Goal: Find specific page/section: Find specific page/section

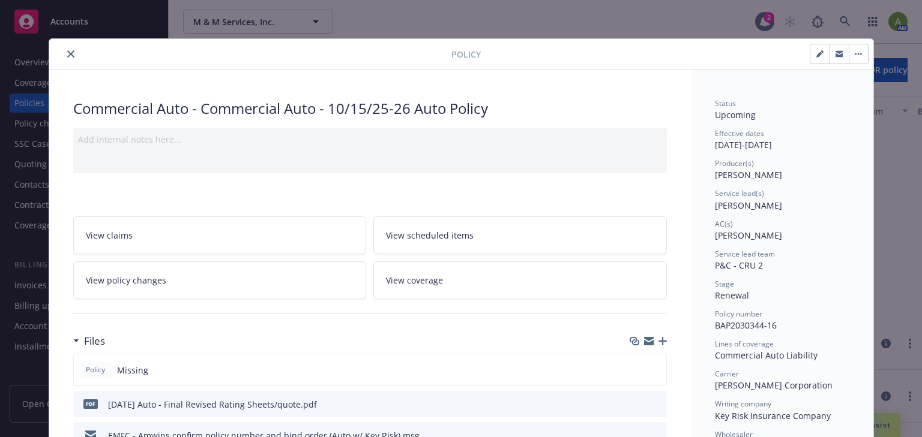
scroll to position [256, 0]
click at [72, 50] on button "close" at bounding box center [71, 54] width 14 height 14
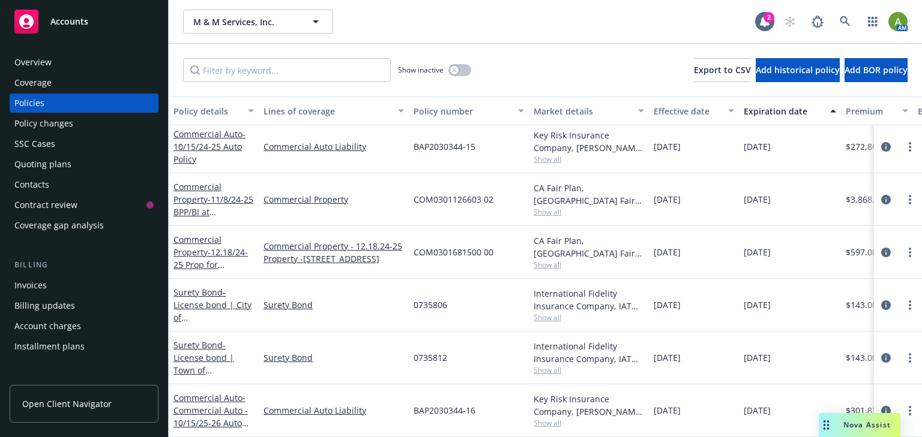
click at [69, 55] on div "Overview" at bounding box center [83, 62] width 139 height 19
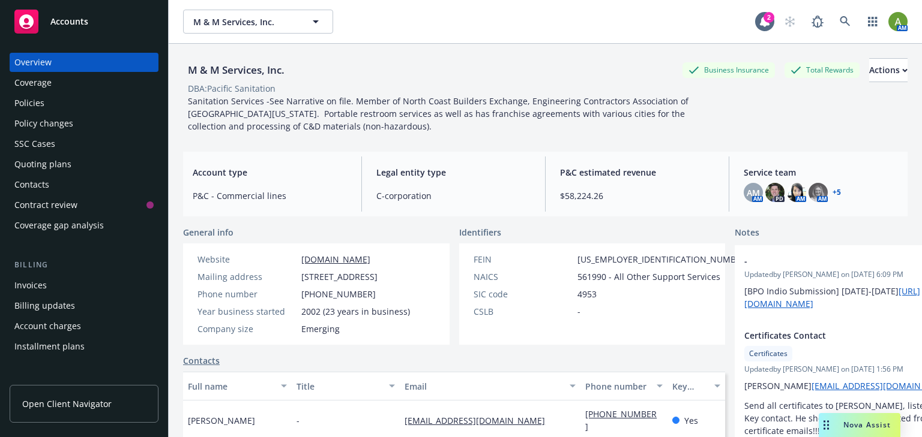
click at [83, 21] on span "Accounts" at bounding box center [69, 22] width 38 height 10
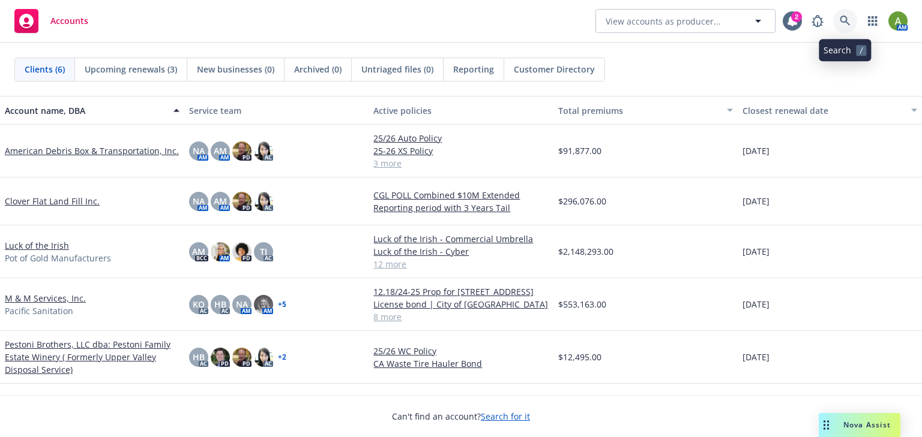
click at [847, 23] on icon at bounding box center [845, 21] width 10 height 10
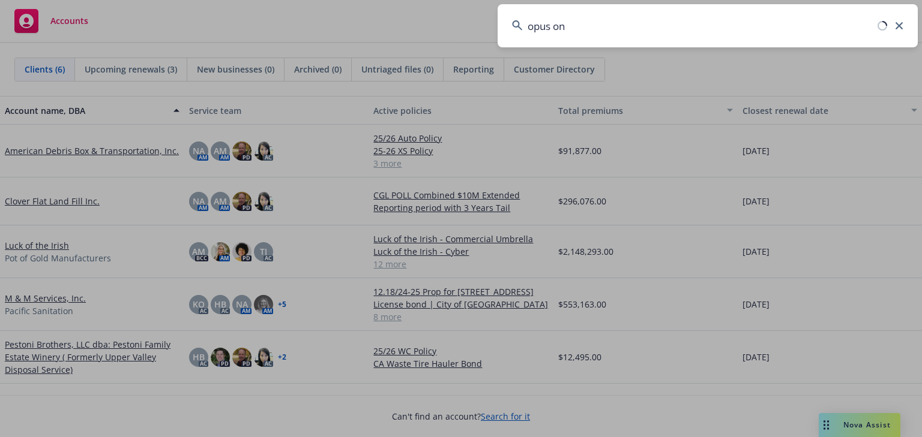
type input "opus one"
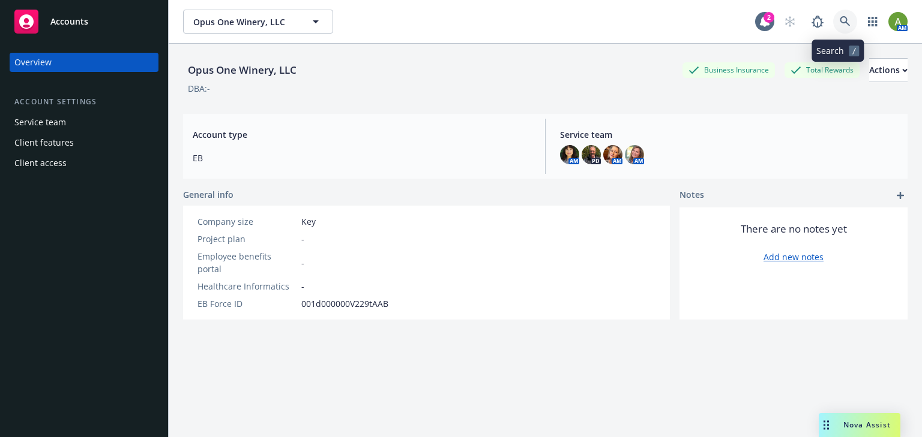
click at [840, 20] on icon at bounding box center [845, 21] width 11 height 11
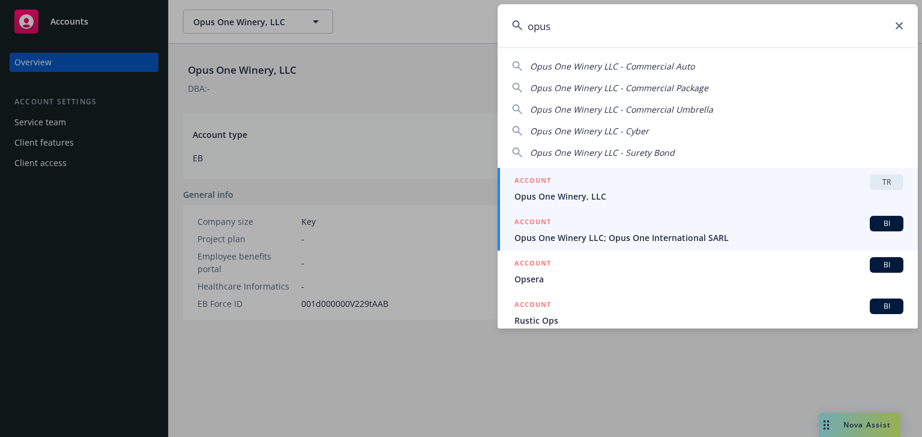
type input "opus"
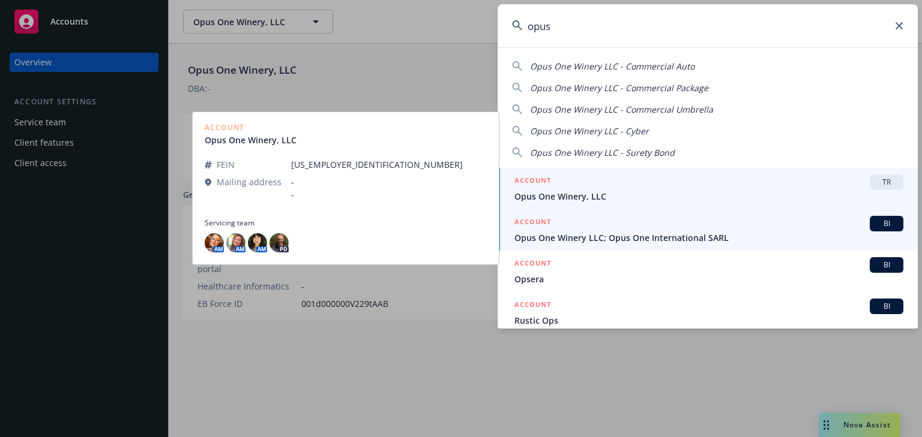
click at [601, 239] on span "Opus One Winery LLC; Opus One International SARL" at bounding box center [708, 238] width 389 height 13
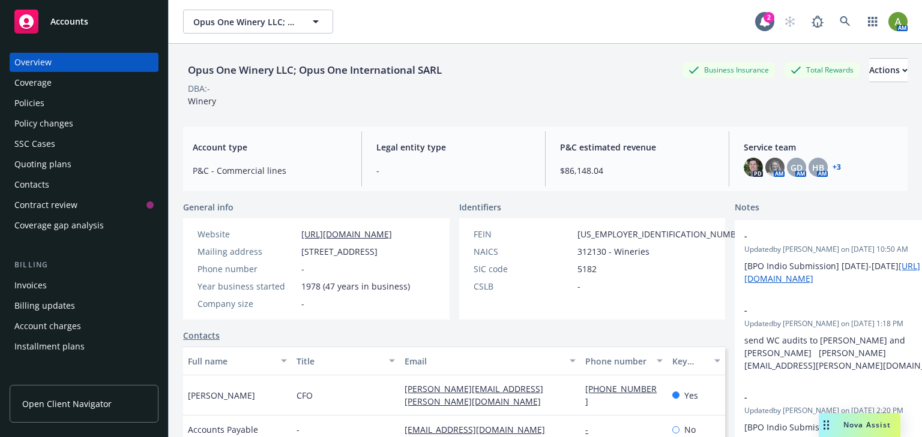
click at [26, 109] on div "Policies" at bounding box center [29, 103] width 30 height 19
